Goal: Information Seeking & Learning: Learn about a topic

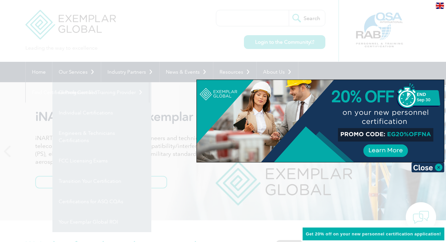
click at [71, 69] on div at bounding box center [223, 121] width 446 height 242
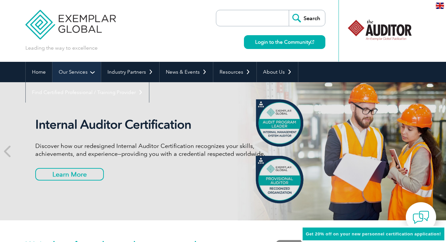
click at [73, 73] on link "Our Services" at bounding box center [76, 72] width 48 height 20
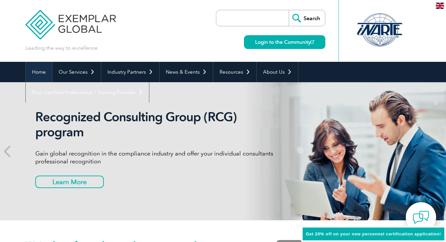
click at [45, 75] on link "Home" at bounding box center [39, 72] width 26 height 20
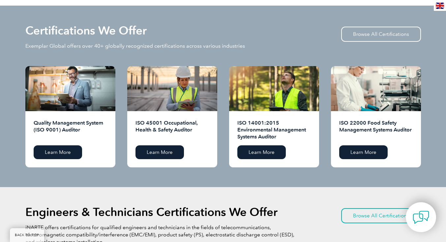
scroll to position [648, 0]
click at [57, 150] on link "Learn More" at bounding box center [58, 153] width 48 height 14
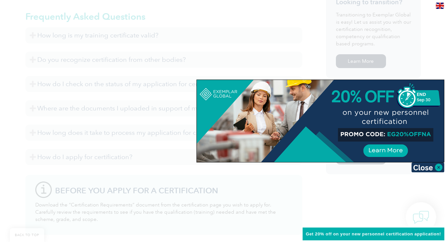
scroll to position [422, 0]
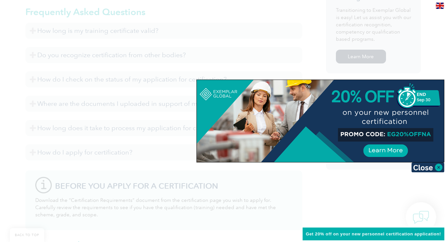
click at [437, 84] on div at bounding box center [320, 121] width 247 height 82
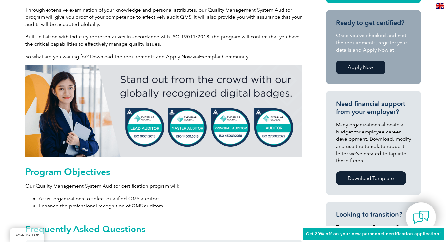
scroll to position [0, 0]
